Goal: Task Accomplishment & Management: Manage account settings

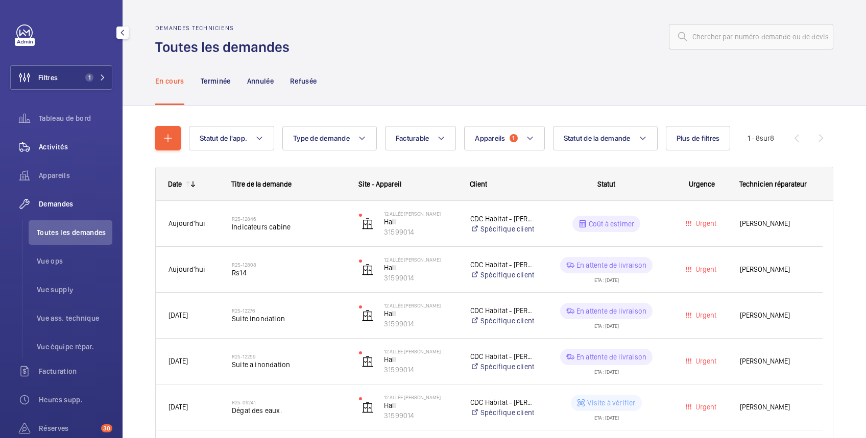
click at [61, 150] on span "Activités" at bounding box center [76, 147] width 74 height 10
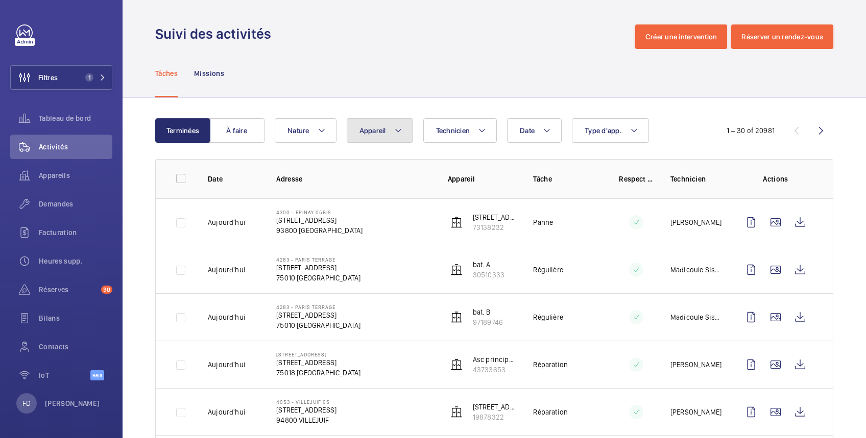
click at [376, 130] on span "Appareil" at bounding box center [372, 131] width 27 height 8
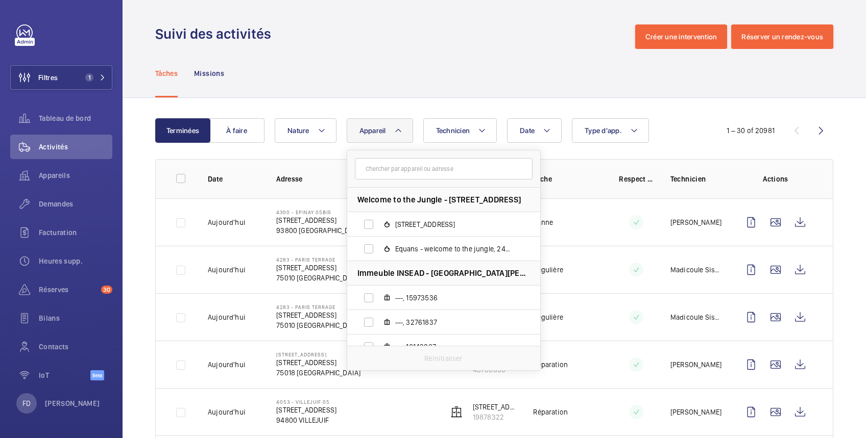
click at [387, 174] on input "text" at bounding box center [444, 168] width 178 height 21
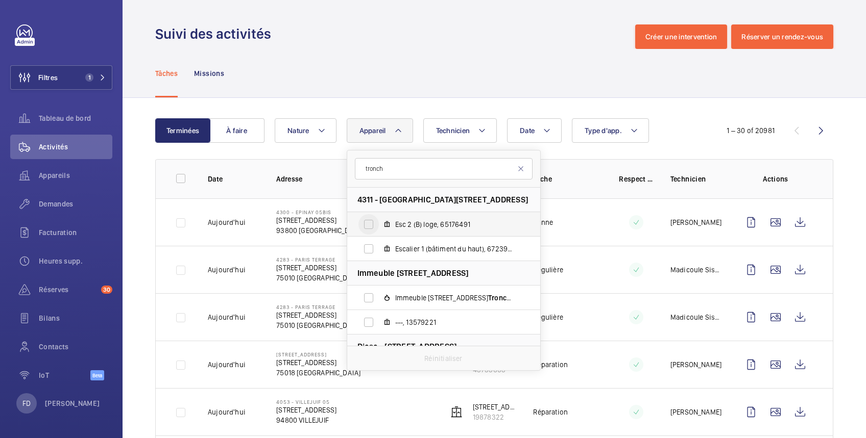
type input "tronch"
click at [369, 225] on input "Esc 2 (B) loge, 65176491" at bounding box center [368, 224] width 20 height 20
checkbox input "true"
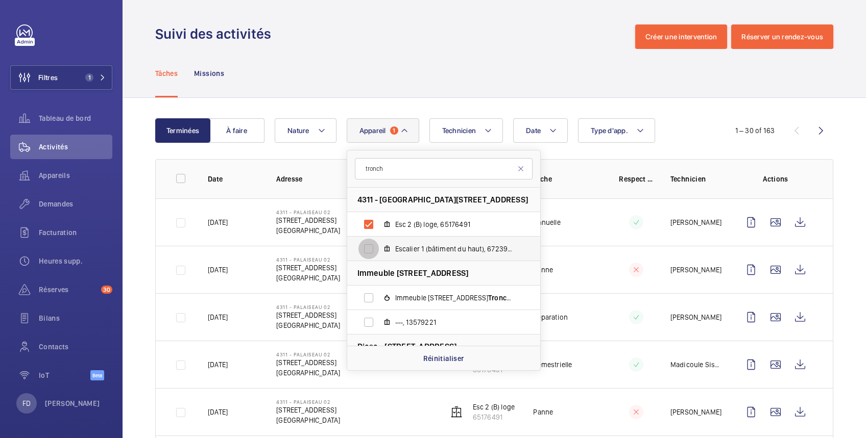
click at [371, 249] on input "Escalier 1 (bâtiment du haut), 67239661" at bounding box center [368, 249] width 20 height 20
checkbox input "true"
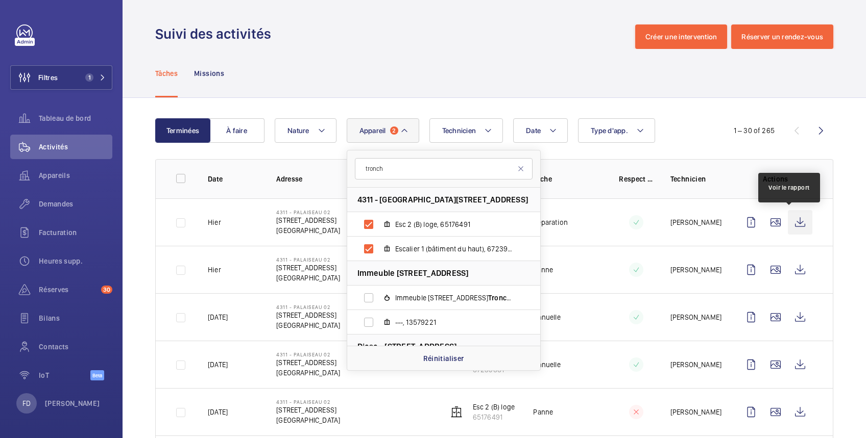
click at [788, 224] on wm-front-icon-button at bounding box center [800, 222] width 25 height 25
click at [602, 262] on td at bounding box center [628, 269] width 52 height 47
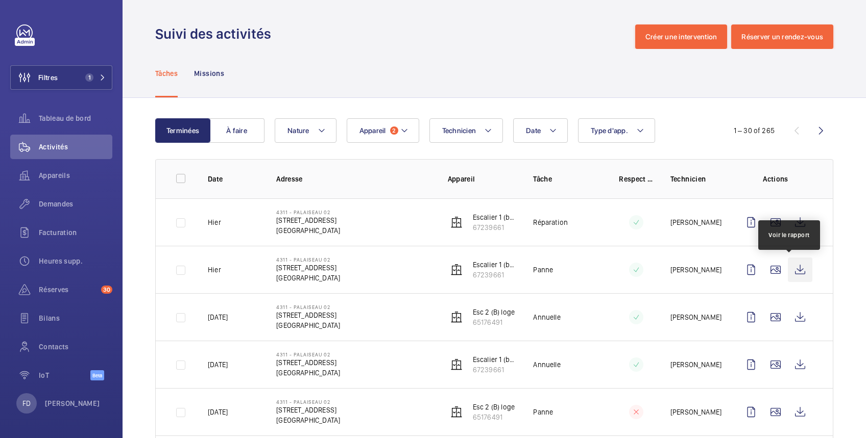
click at [788, 268] on wm-front-icon-button at bounding box center [800, 270] width 25 height 25
